Goal: Task Accomplishment & Management: Manage account settings

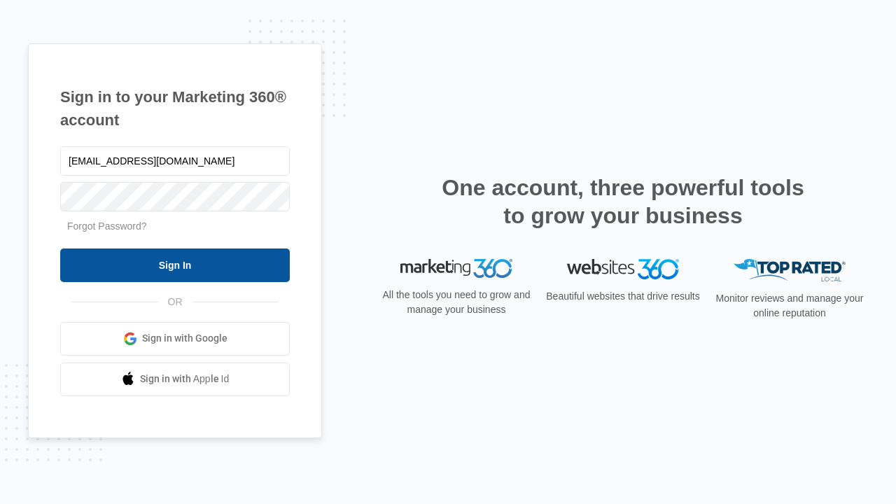
click at [175, 265] on input "Sign In" at bounding box center [175, 265] width 230 height 34
